Goal: Task Accomplishment & Management: Manage account settings

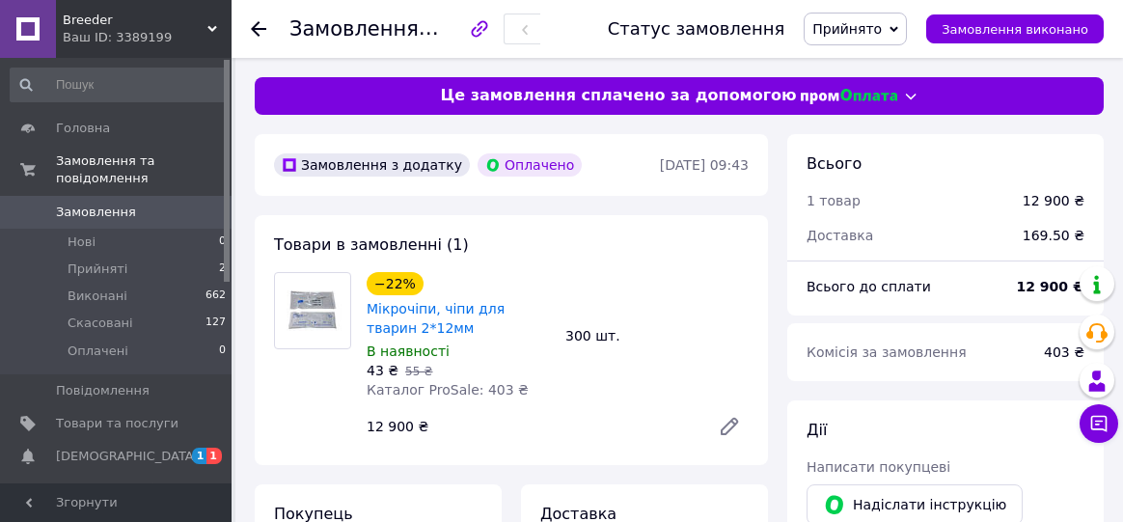
scroll to position [359, 0]
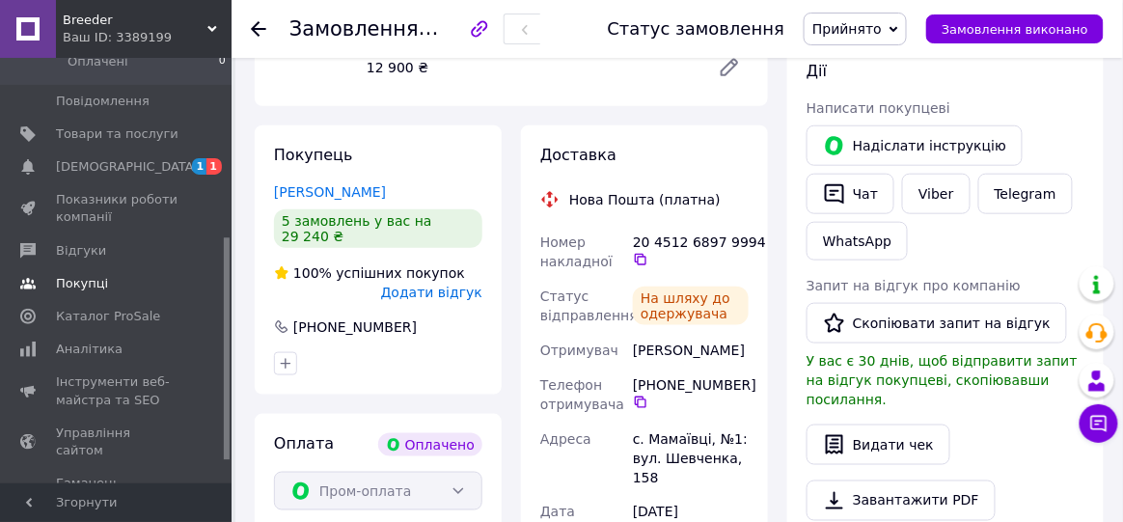
scroll to position [386, 0]
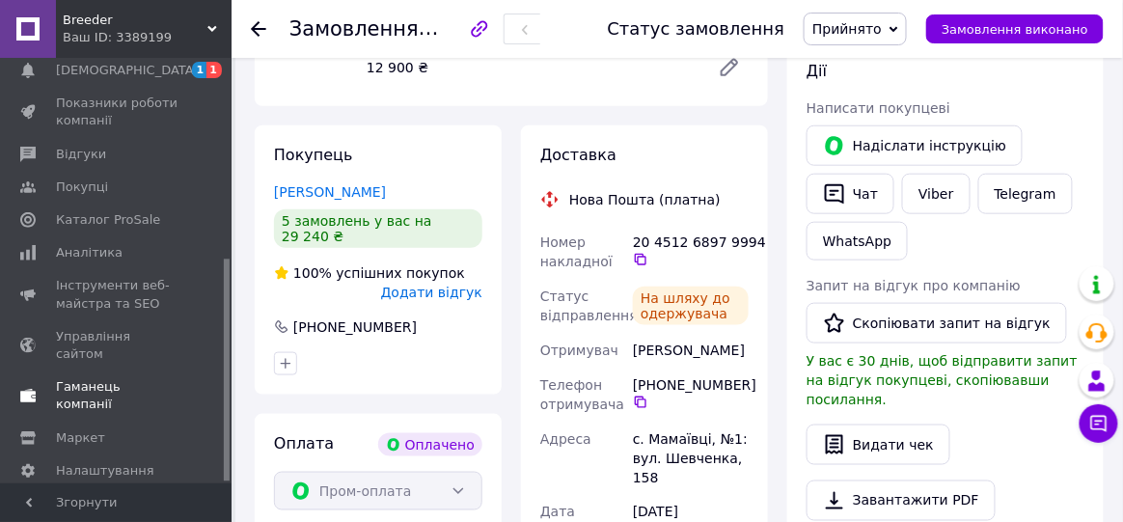
click at [151, 378] on span "Гаманець компанії" at bounding box center [117, 395] width 123 height 35
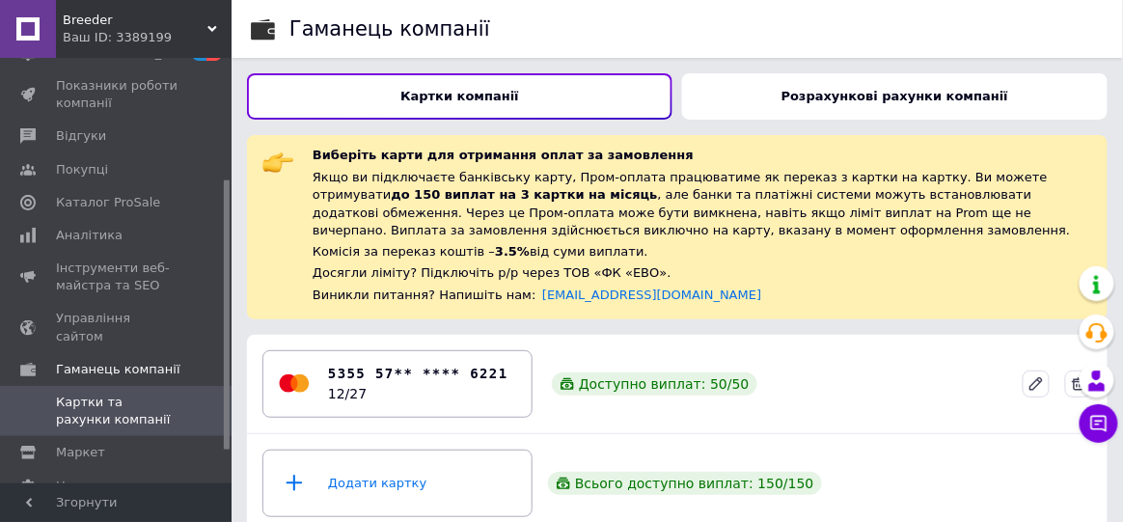
click at [882, 97] on b "Розрахункові рахунки компанії" at bounding box center [895, 96] width 227 height 14
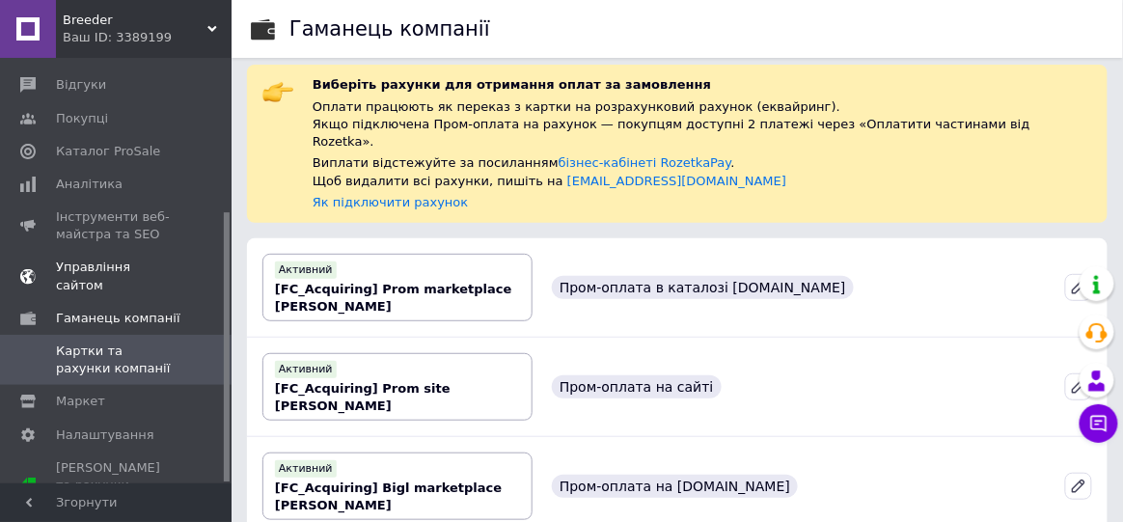
scroll to position [176, 0]
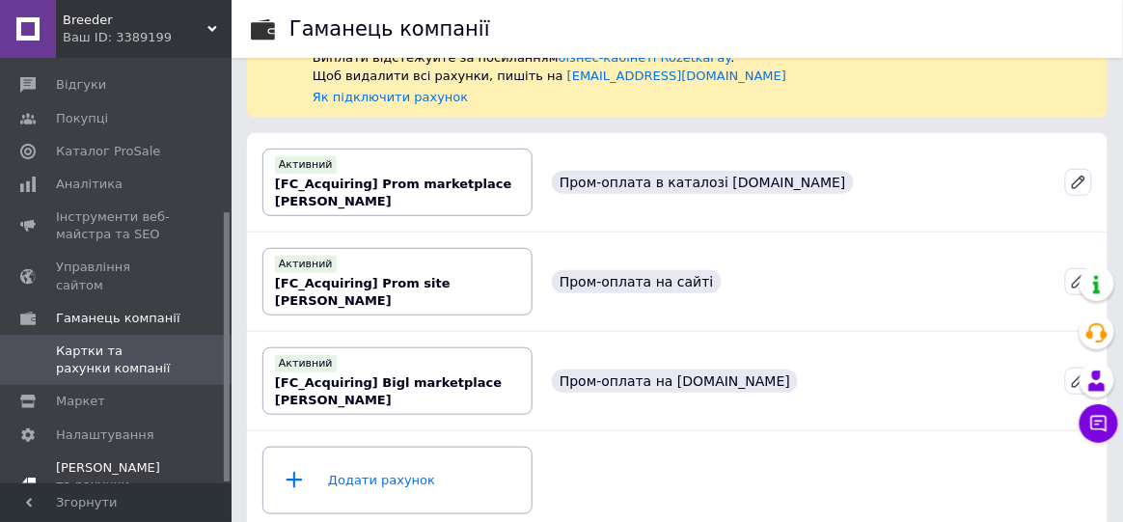
click at [114, 459] on span "[PERSON_NAME] та рахунки Prom топ" at bounding box center [117, 485] width 123 height 53
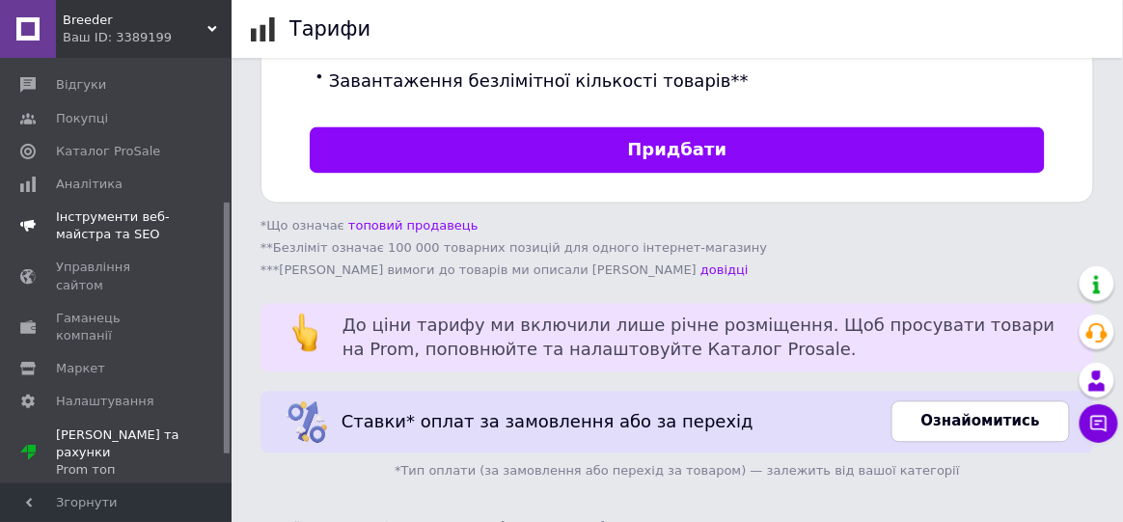
scroll to position [291, 0]
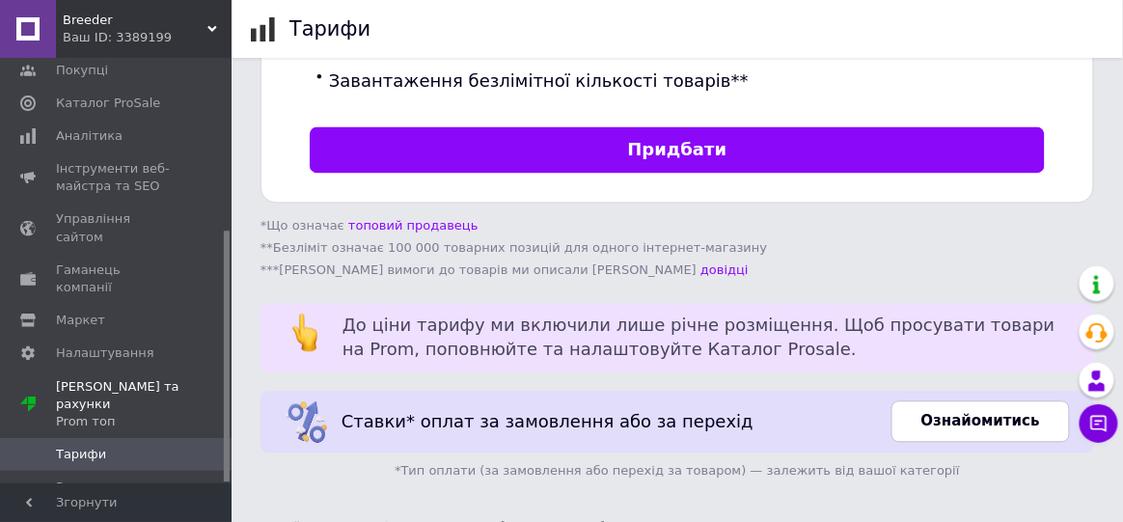
click at [77, 471] on link "Рахунки" at bounding box center [118, 487] width 237 height 33
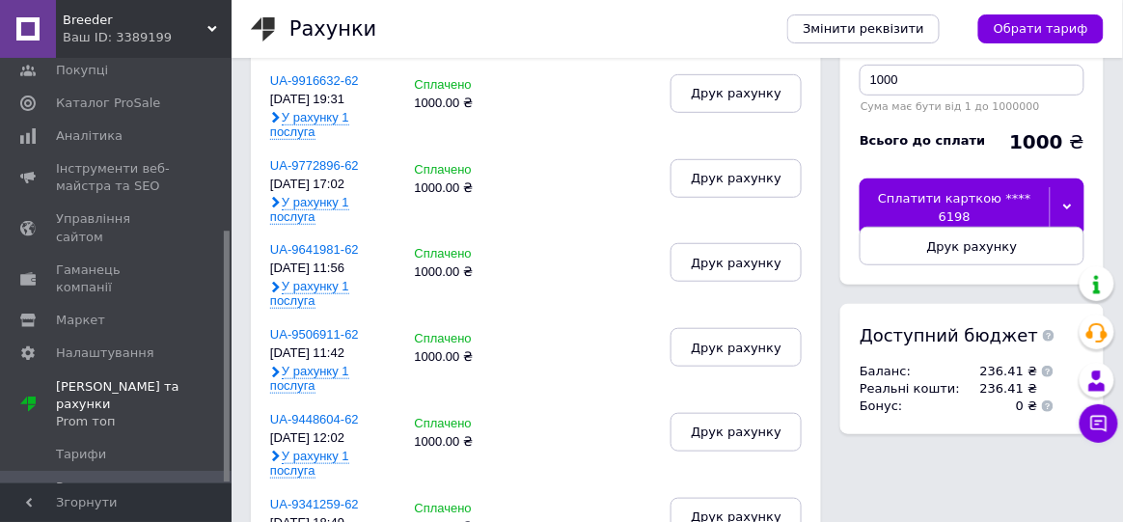
scroll to position [290, 0]
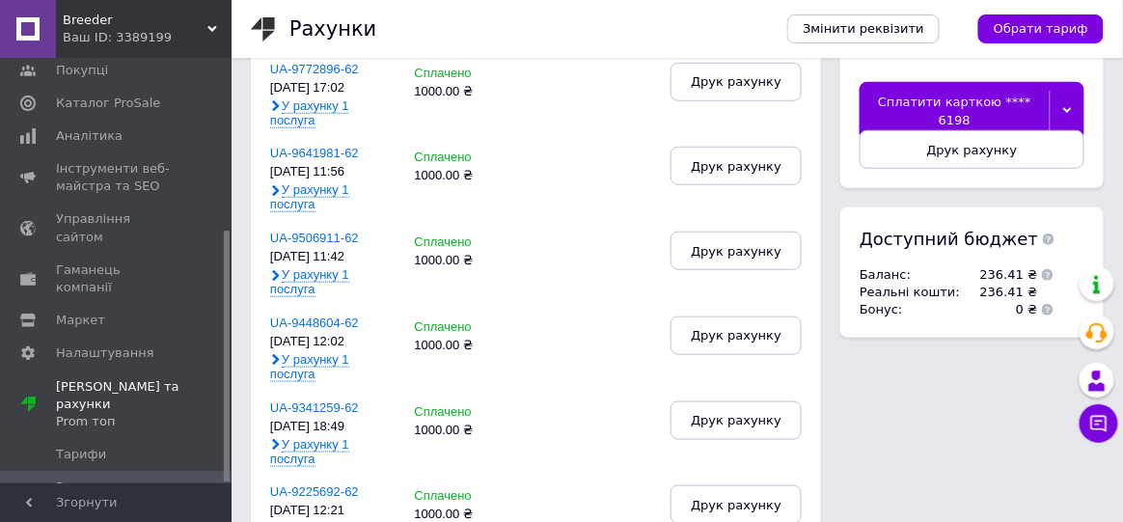
click at [1042, 311] on use at bounding box center [1048, 310] width 12 height 12
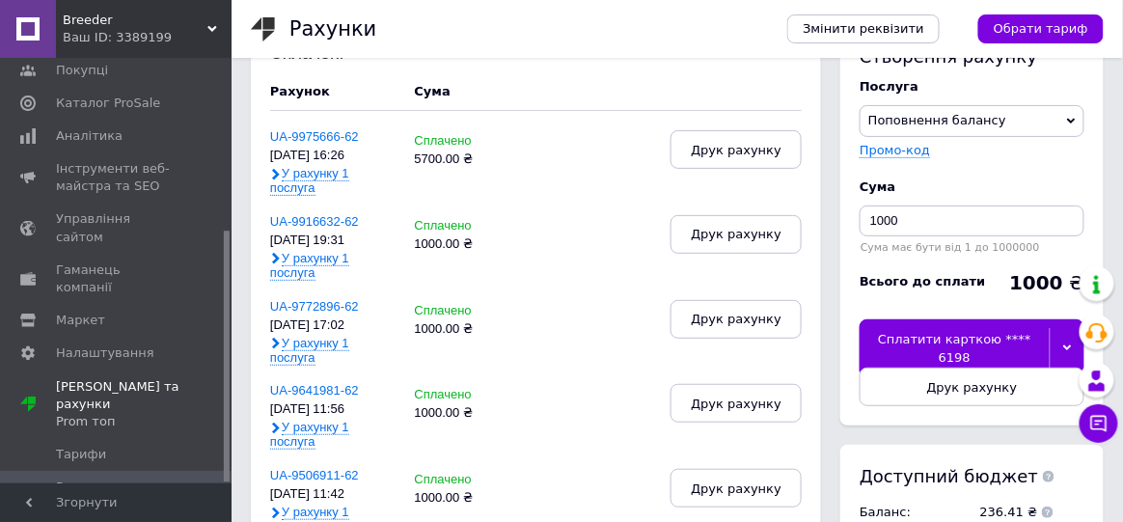
scroll to position [0, 0]
